Goal: Navigation & Orientation: Find specific page/section

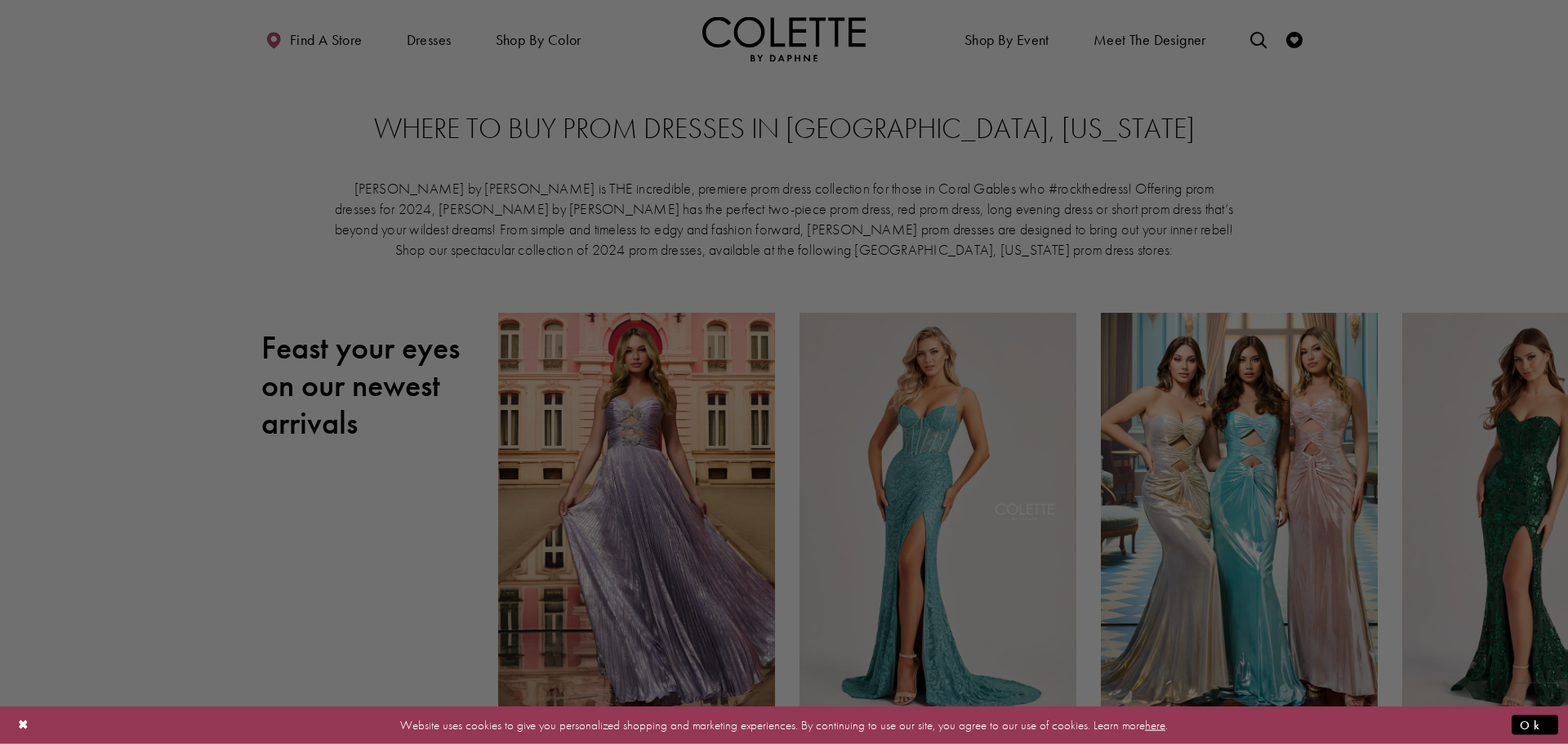
click at [388, 73] on div at bounding box center [792, 375] width 1584 height 751
click at [311, 34] on div at bounding box center [792, 375] width 1584 height 751
click at [846, 177] on div at bounding box center [792, 375] width 1584 height 751
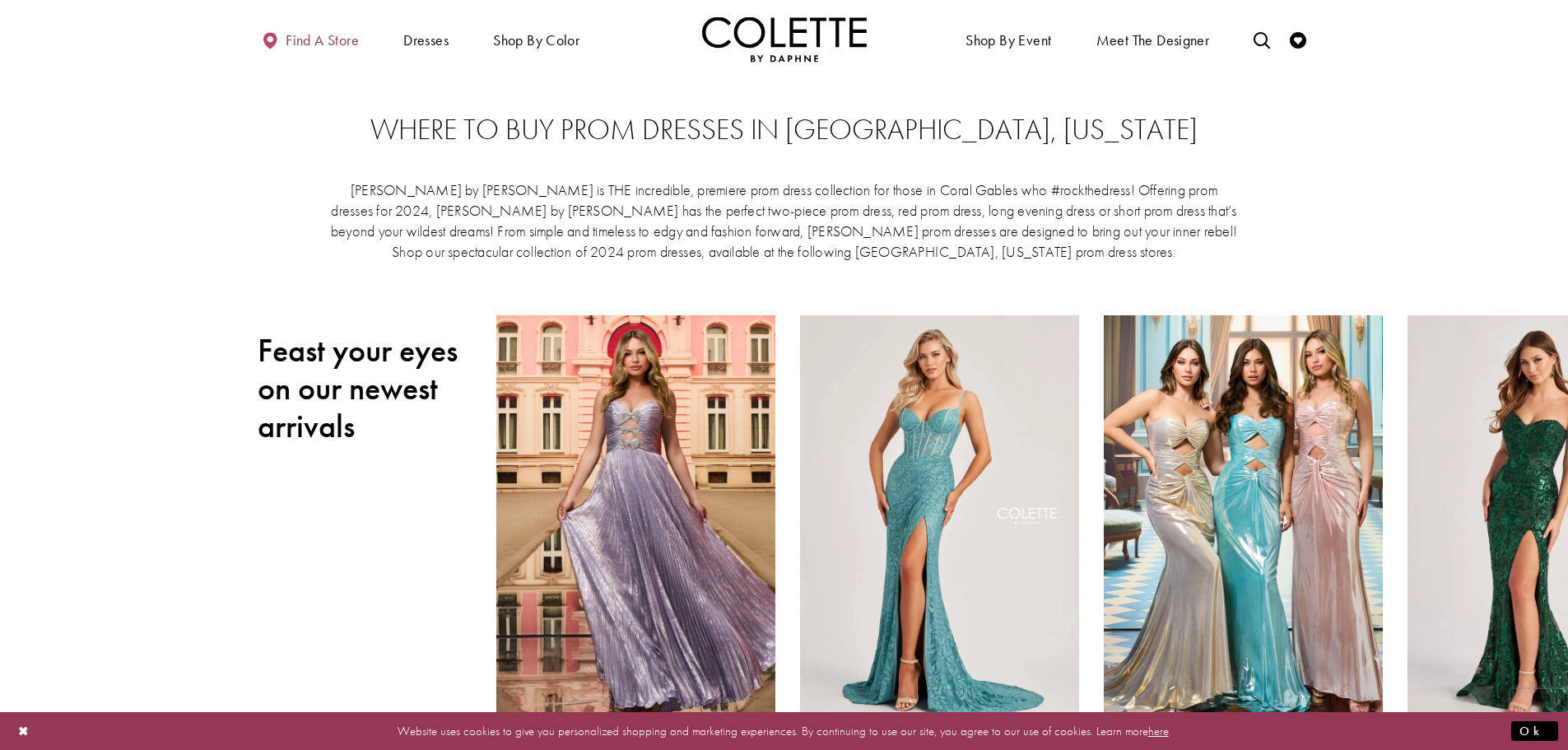
click at [335, 37] on span "Find a store" at bounding box center [322, 40] width 73 height 17
